Goal: Complete application form

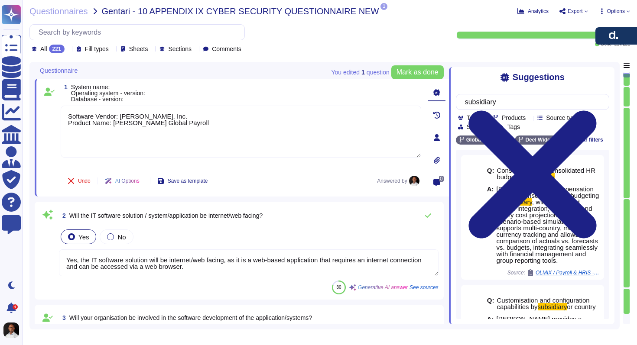
type textarea "Software Vendor: [PERSON_NAME], Inc. Product Name: [PERSON_NAME] Global Payroll"
type textarea "Yes, the IT software solution will be internet/web facing, as it is a web-based…"
type textarea "Yes. All development is managed in-house by our dedicated engineering teams. Th…"
type textarea "Yes, [PERSON_NAME] utilizes remote access to the system/application for support…"
type textarea "Yes, [PERSON_NAME] supports mobile access via both app (iOS and Android) and br…"
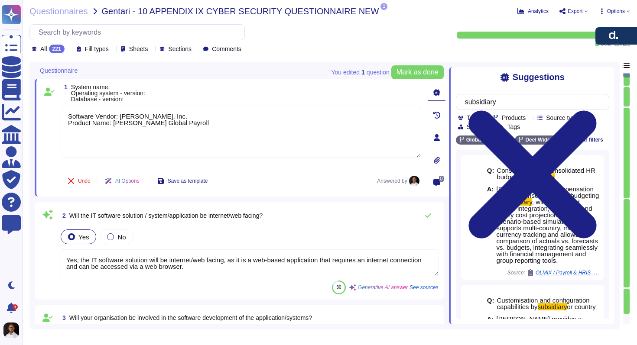
scroll to position [403, 0]
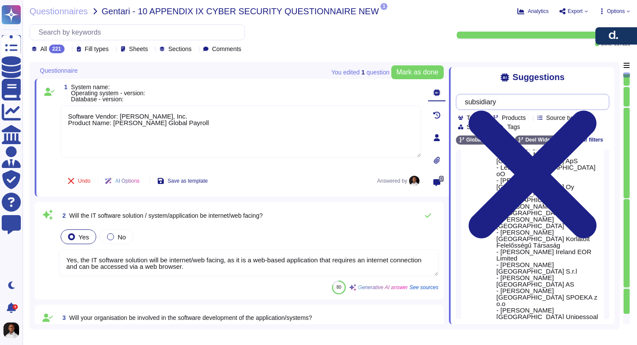
drag, startPoint x: 506, startPoint y: 104, endPoint x: 467, endPoint y: 95, distance: 40.0
click at [467, 95] on div "subsidiary" at bounding box center [532, 102] width 153 height 16
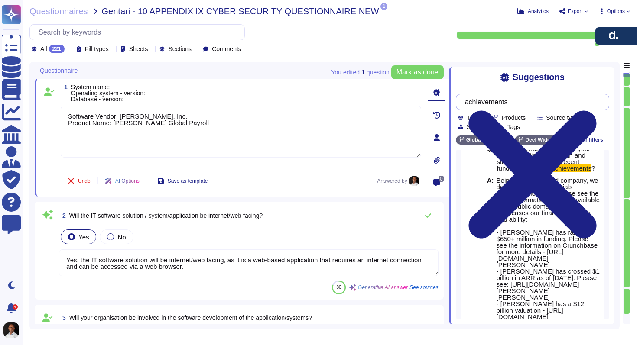
scroll to position [162, 0]
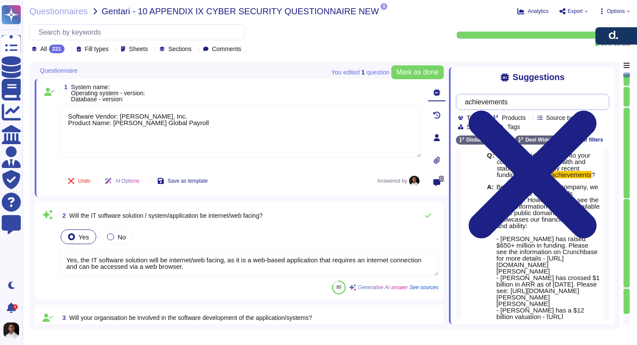
click at [537, 104] on input "achievements" at bounding box center [531, 101] width 140 height 15
click at [519, 105] on input "achievements" at bounding box center [531, 101] width 140 height 15
click at [471, 102] on input "achievements" at bounding box center [531, 101] width 140 height 15
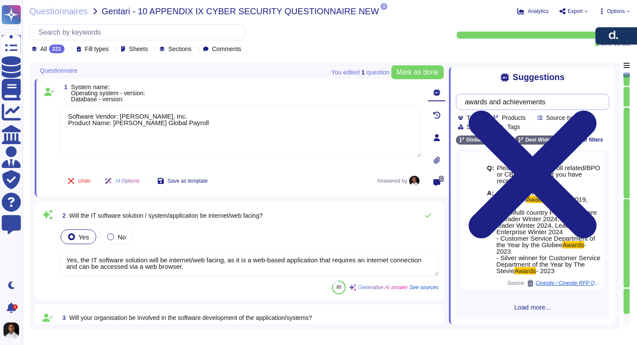
scroll to position [327, 0]
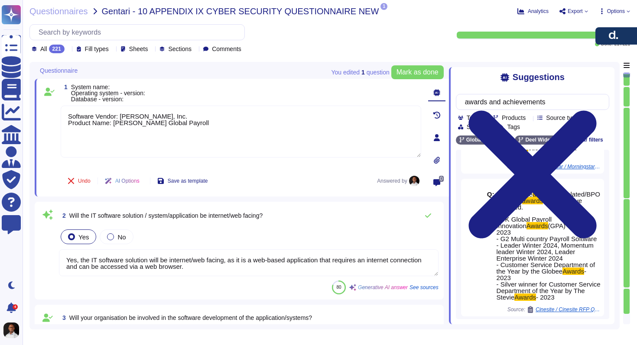
click at [532, 331] on span "Load more..." at bounding box center [532, 334] width 153 height 7
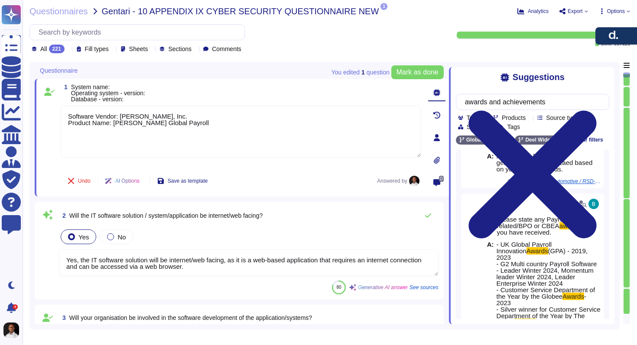
scroll to position [1154, 0]
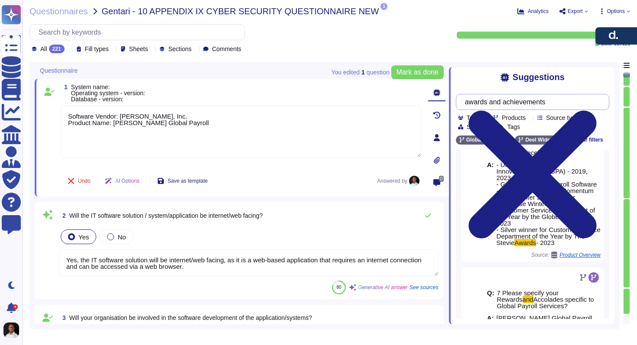
click at [564, 104] on input "awards and achievements" at bounding box center [531, 101] width 140 height 15
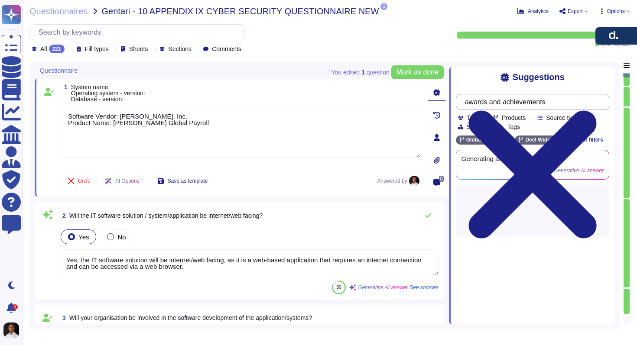
scroll to position [0, 0]
type input "awards and achievements G2"
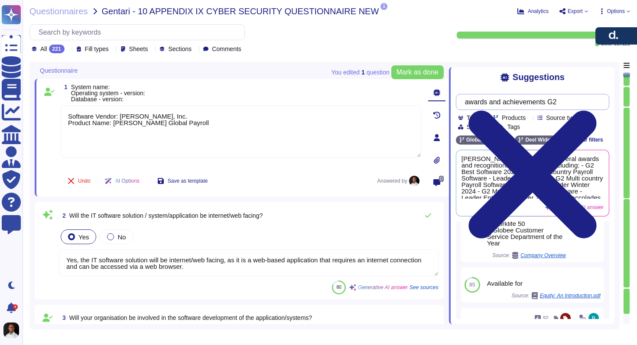
scroll to position [671, 0]
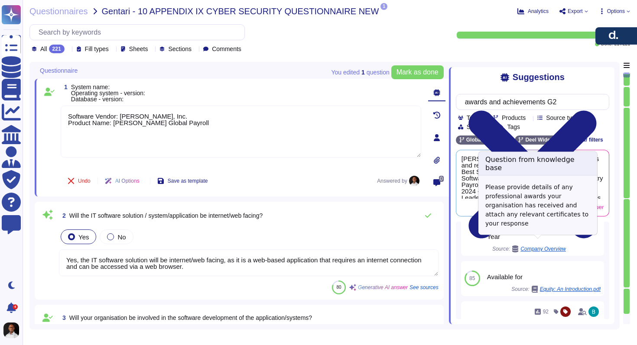
click at [546, 247] on span "Company Overview" at bounding box center [544, 249] width 46 height 5
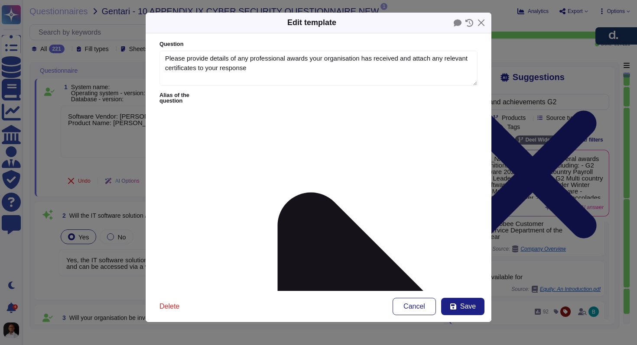
type textarea "Please provide details of any professional awards your organisation has receive…"
type textarea "2024 ● G2 Best Software 2023 ● Fast Company Top 10 most innovative companies in…"
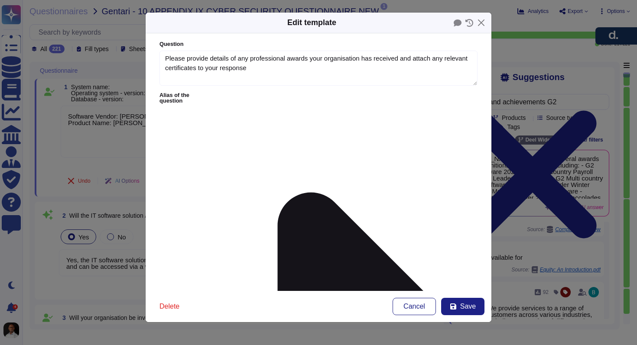
drag, startPoint x: 249, startPoint y: 150, endPoint x: 248, endPoint y: 126, distance: 23.4
drag, startPoint x: 240, startPoint y: 153, endPoint x: 173, endPoint y: 115, distance: 77.1
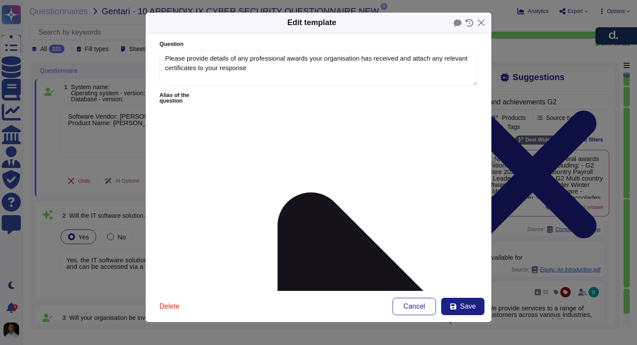
scroll to position [0, 0]
drag, startPoint x: 328, startPoint y: 155, endPoint x: 167, endPoint y: 117, distance: 164.7
click at [410, 307] on span "Cancel" at bounding box center [415, 306] width 22 height 7
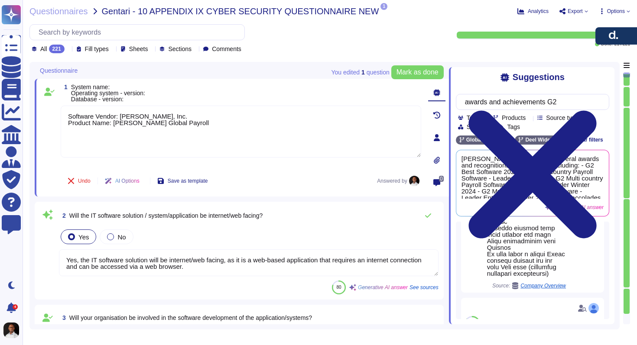
scroll to position [1396, 0]
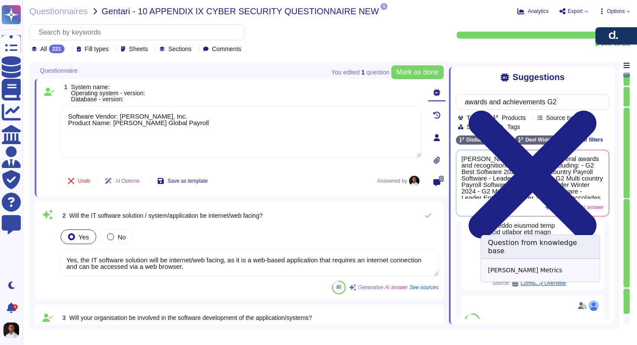
click at [547, 286] on span "Company Overview" at bounding box center [544, 283] width 46 height 5
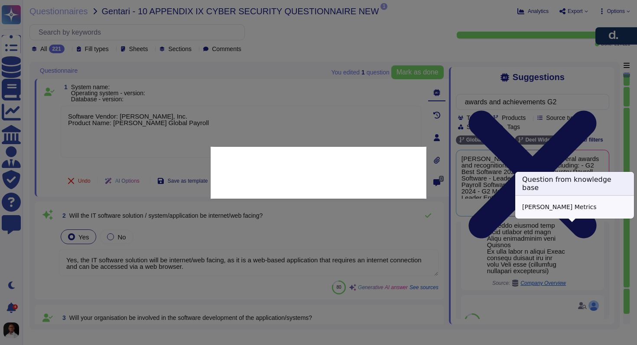
scroll to position [1348, 0]
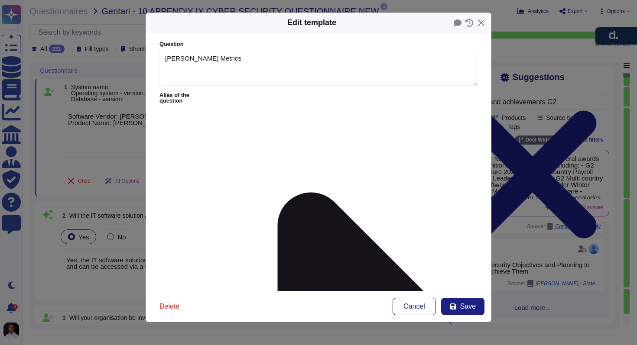
type textarea "[PERSON_NAME] Metrics"
type textarea "[PERSON_NAME] native infrastructure model is superior to the "aggregator" model…"
click at [412, 304] on span "Cancel" at bounding box center [415, 306] width 22 height 7
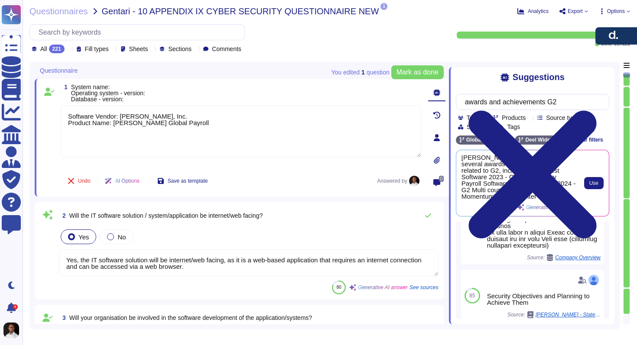
scroll to position [0, 0]
click at [522, 172] on span "[PERSON_NAME] has received several awards and recognitions related to G2, inclu…" at bounding box center [519, 177] width 114 height 43
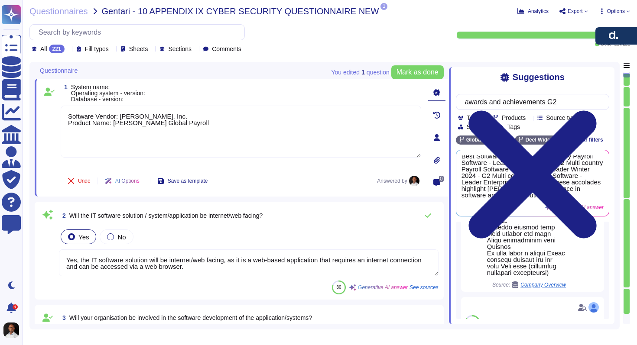
scroll to position [1348, 0]
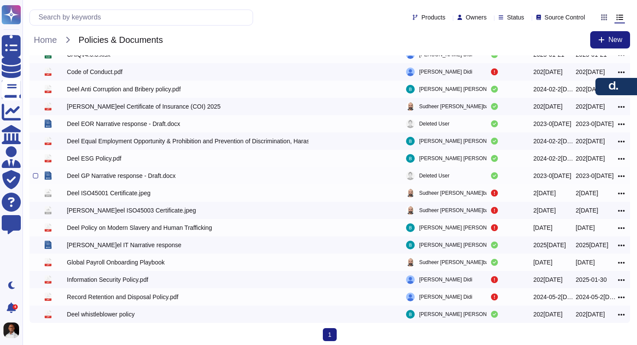
scroll to position [26, 0]
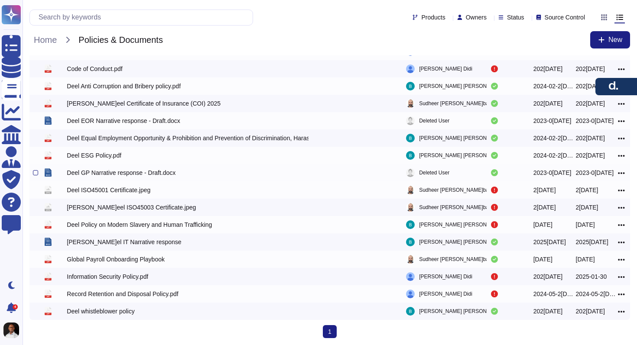
click at [143, 173] on div "Deel GP Narrative response - Draft.docx" at bounding box center [121, 173] width 109 height 9
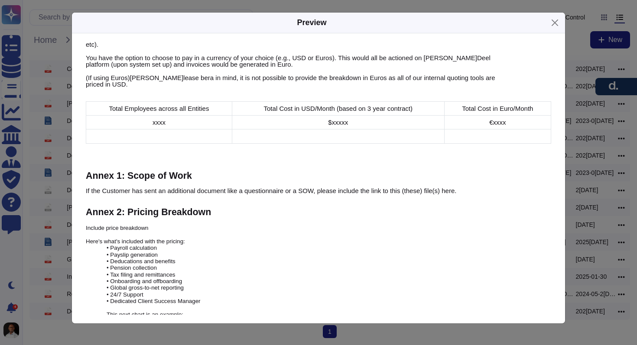
scroll to position [3416, 0]
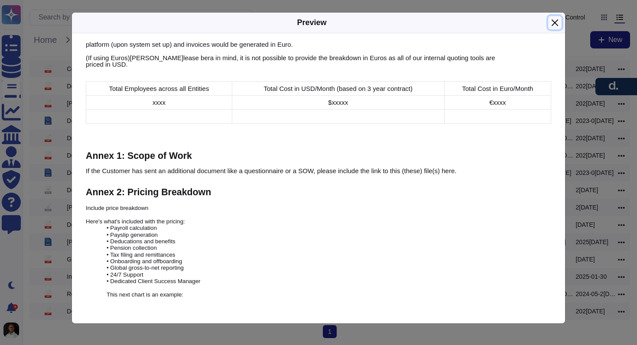
click at [557, 20] on button "Close" at bounding box center [554, 22] width 13 height 13
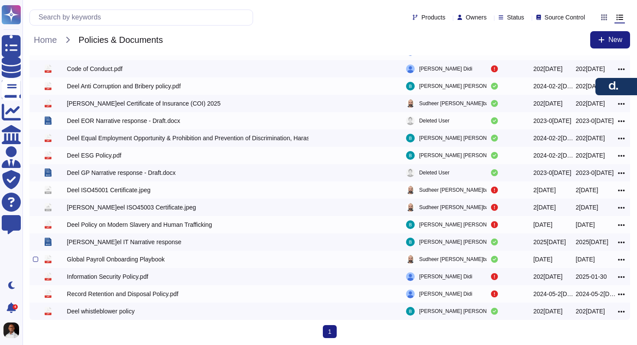
click at [129, 264] on div "Global Payroll Onboarding Playbook" at bounding box center [194, 259] width 254 height 10
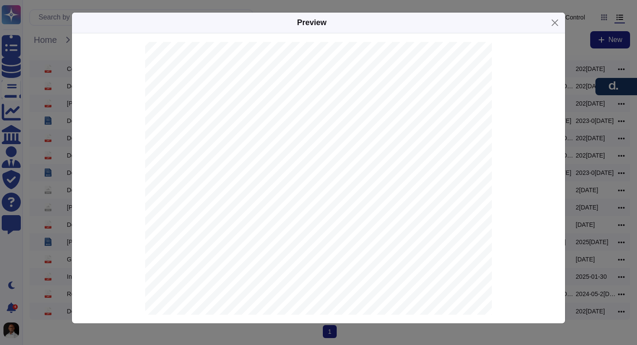
scroll to position [500, 0]
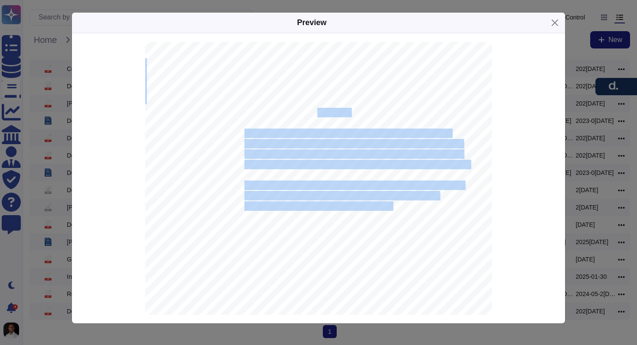
drag, startPoint x: 351, startPoint y: 114, endPoint x: 317, endPoint y: 109, distance: 34.1
click at [317, 109] on div "Getting Started With Deel Deel Global Payroll onboarding guide We are committed…" at bounding box center [318, 278] width 347 height 490
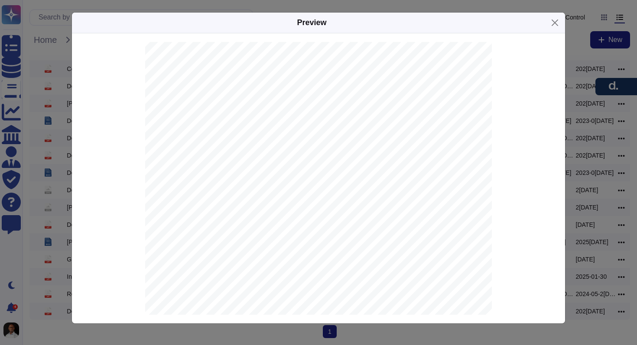
click at [295, 109] on span "onboarding process to your needs." at bounding box center [296, 113] width 105 height 8
click at [524, 5] on div "Preview Getting Started With  Deel Global Payroll Onboarding and implementation…" at bounding box center [318, 172] width 637 height 345
